Goal: Information Seeking & Learning: Check status

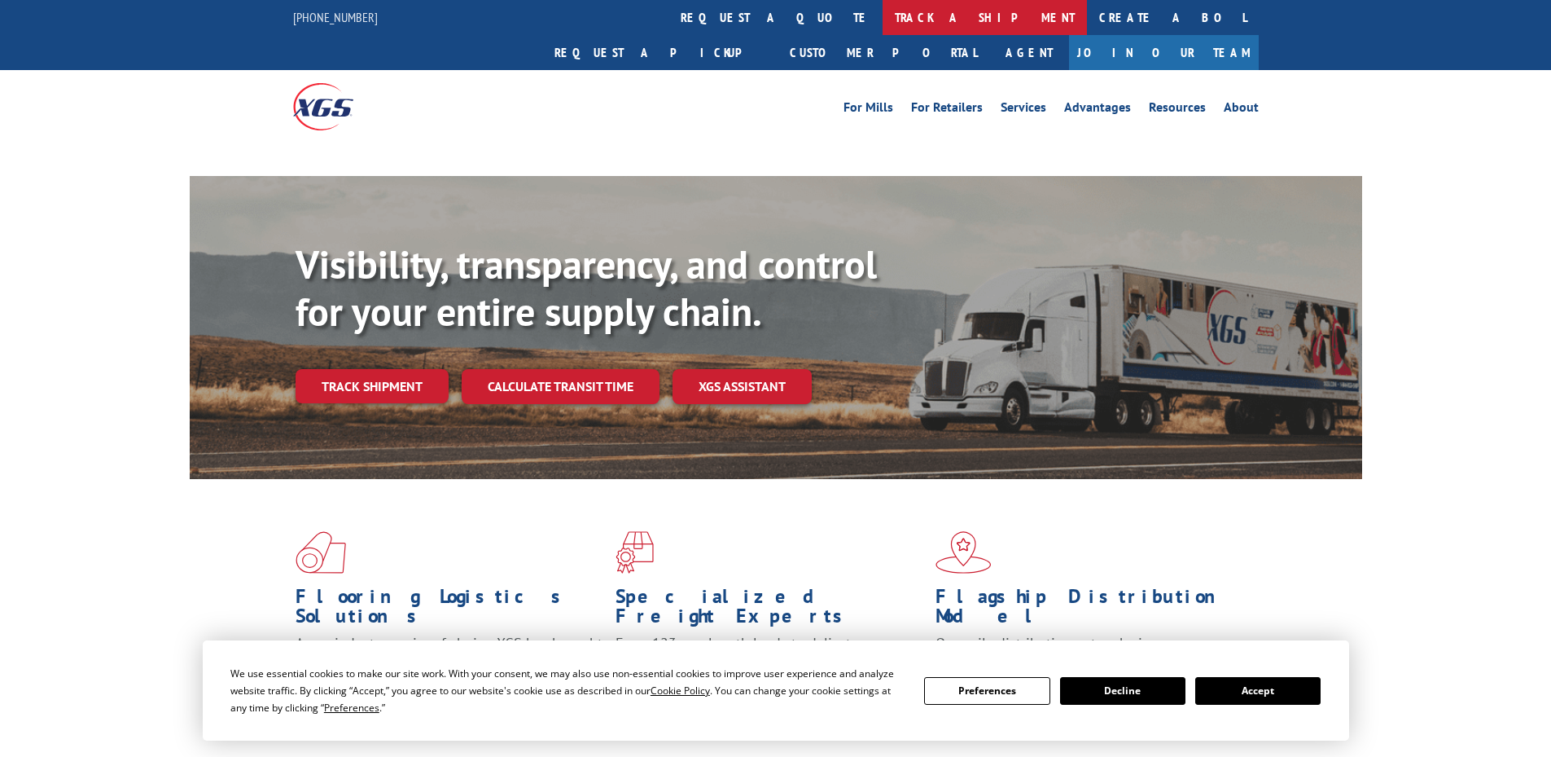
click at [883, 21] on link "track a shipment" at bounding box center [985, 17] width 204 height 35
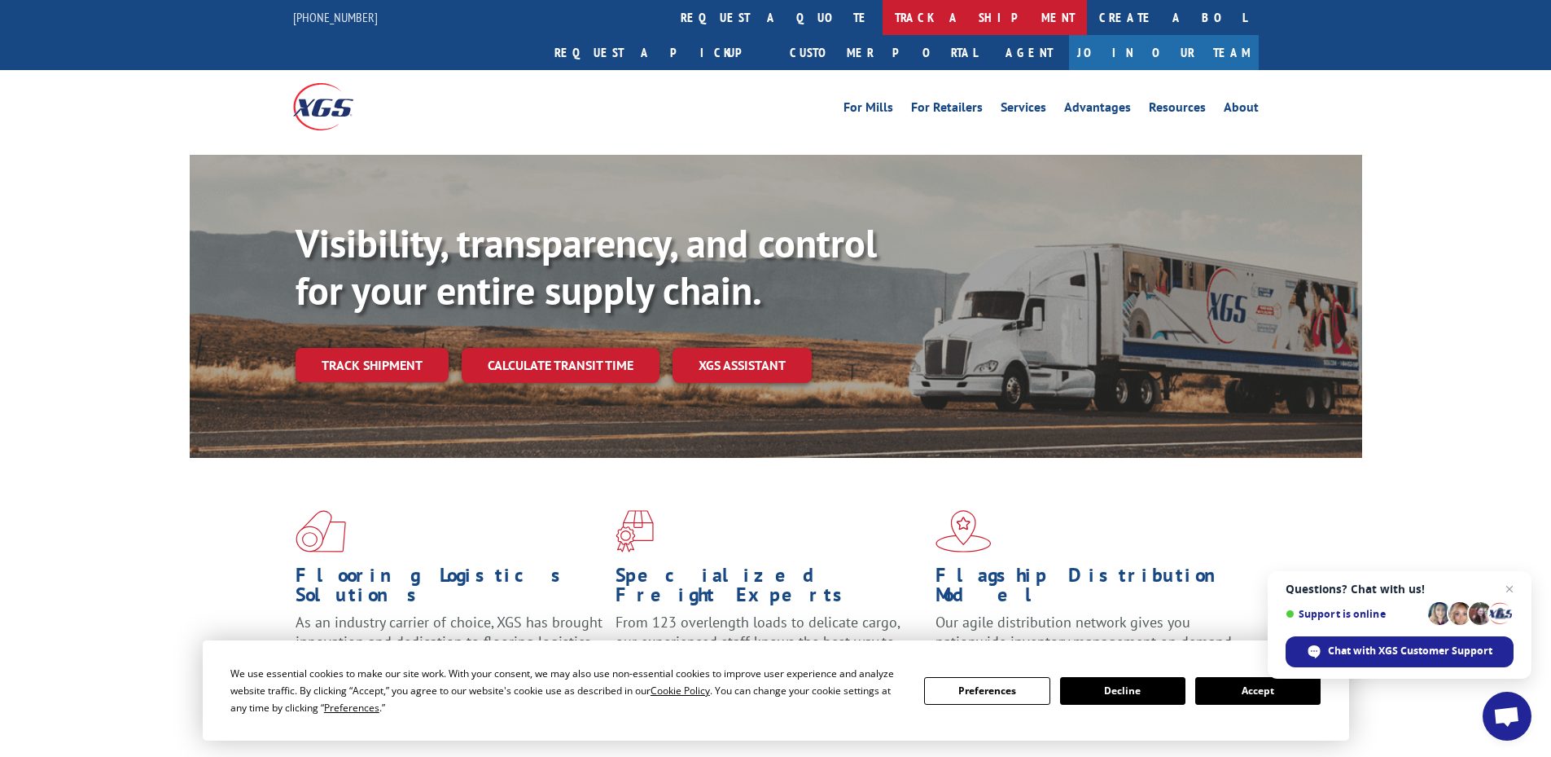
click at [883, 20] on link "track a shipment" at bounding box center [985, 17] width 204 height 35
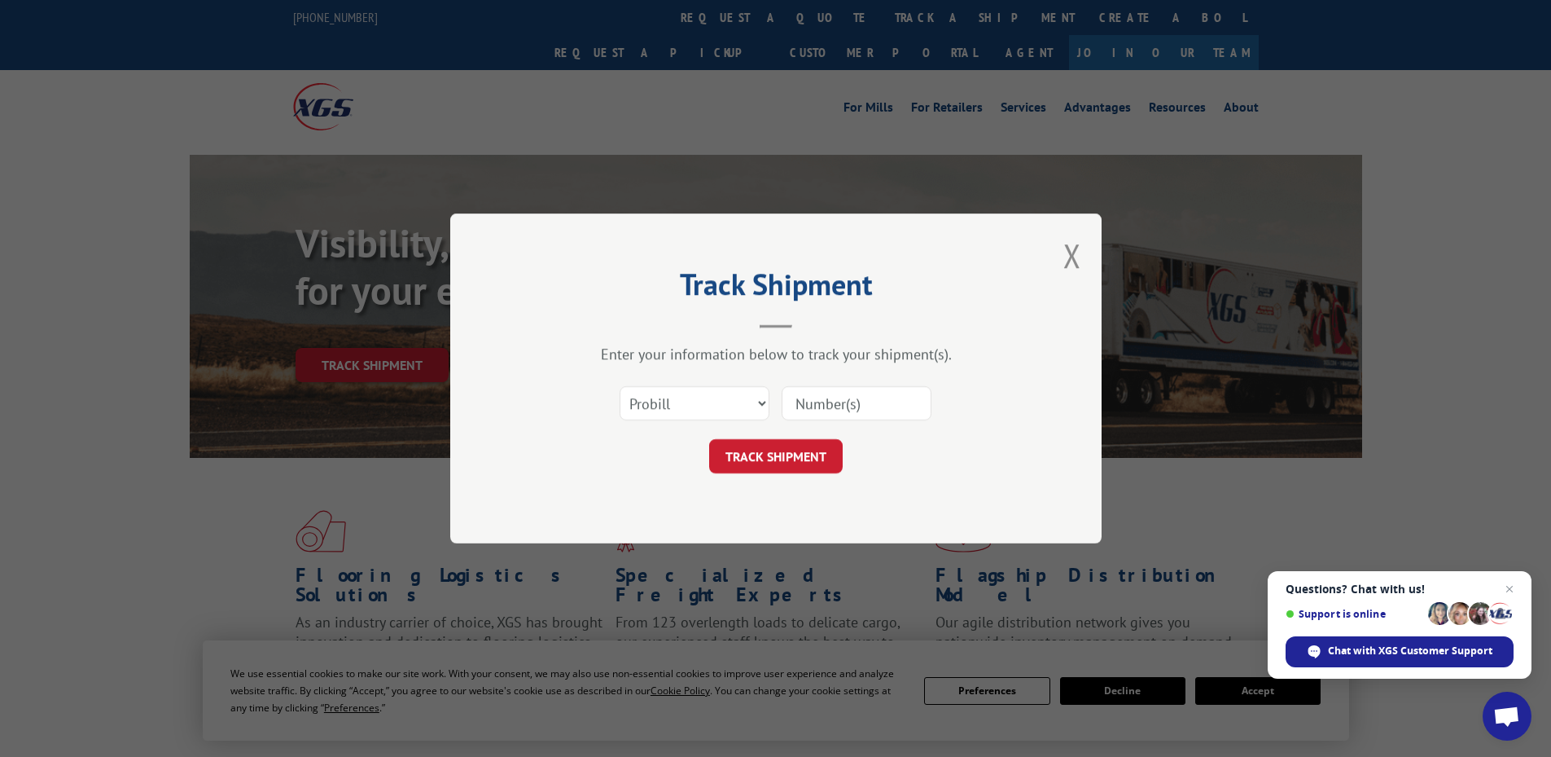
click at [807, 411] on input at bounding box center [857, 403] width 150 height 34
paste input "16999093"
type input "16999093"
click at [788, 463] on button "TRACK SHIPMENT" at bounding box center [776, 456] width 134 height 34
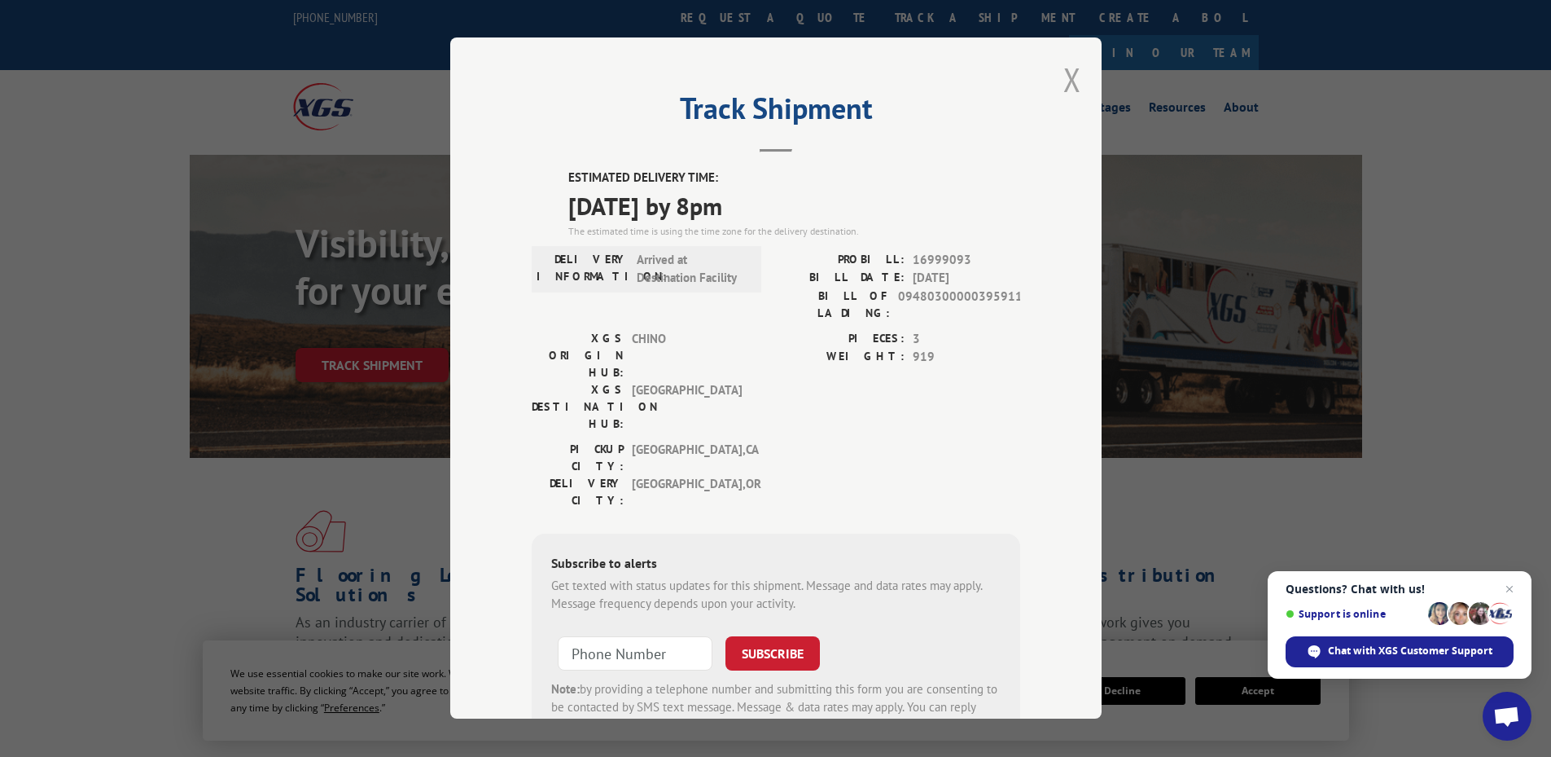
click at [1064, 76] on button "Close modal" at bounding box center [1073, 79] width 18 height 43
